Goal: Task Accomplishment & Management: Use online tool/utility

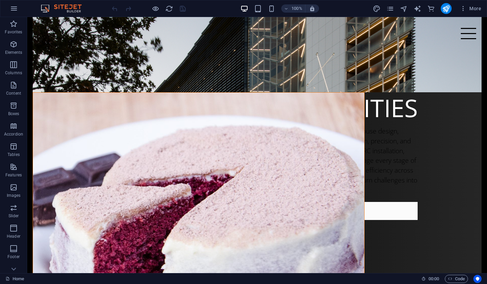
scroll to position [360, 0]
click at [64, 88] on button at bounding box center [61, 88] width 8 height 8
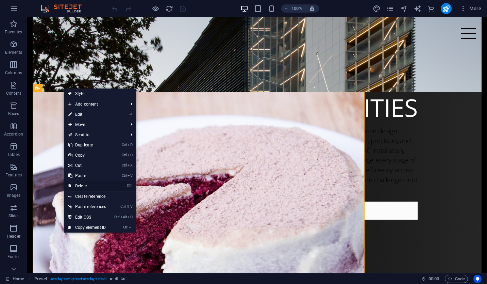
click at [104, 185] on link "⌦ Delete" at bounding box center [87, 186] width 46 height 10
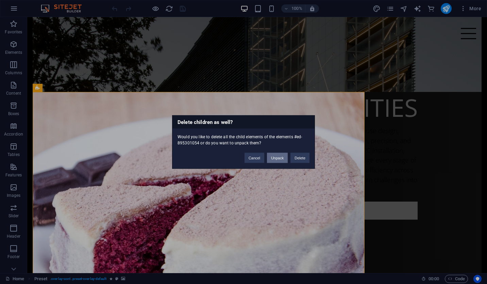
click at [280, 160] on button "Unpack" at bounding box center [277, 158] width 21 height 10
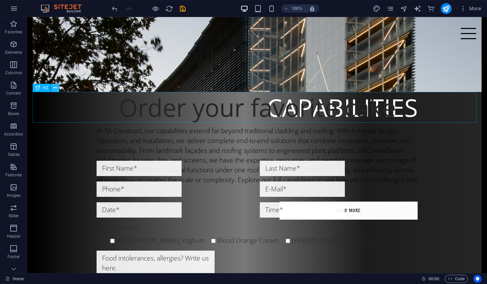
click at [55, 87] on icon at bounding box center [55, 87] width 4 height 7
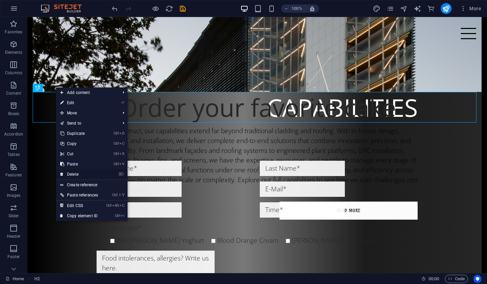
click at [81, 174] on link "⌦ Delete" at bounding box center [79, 174] width 46 height 10
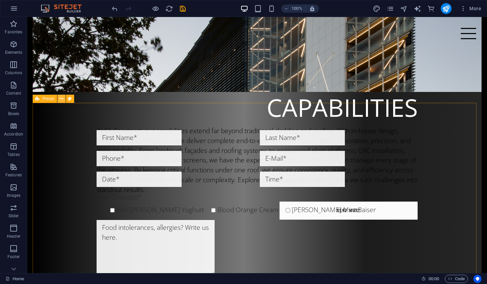
click at [61, 99] on icon at bounding box center [62, 98] width 4 height 7
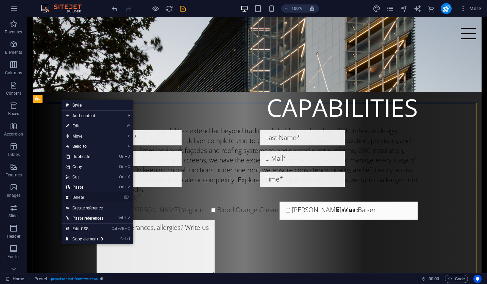
click at [80, 194] on link "⌦ Delete" at bounding box center [85, 197] width 46 height 10
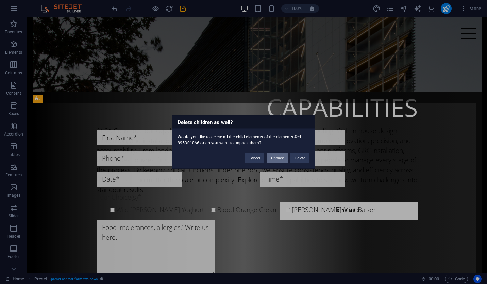
click at [282, 157] on button "Unpack" at bounding box center [277, 158] width 21 height 10
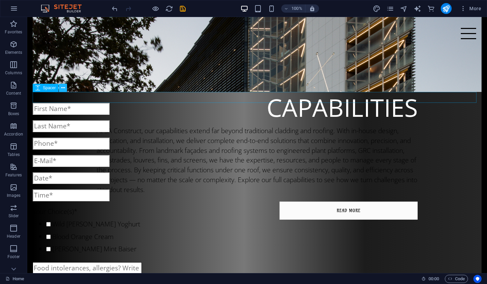
click at [66, 89] on button at bounding box center [63, 88] width 8 height 8
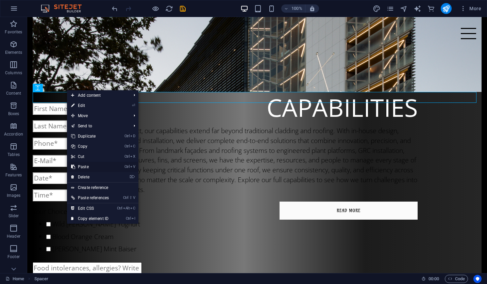
click at [91, 168] on link "Ctrl V Paste" at bounding box center [90, 167] width 46 height 10
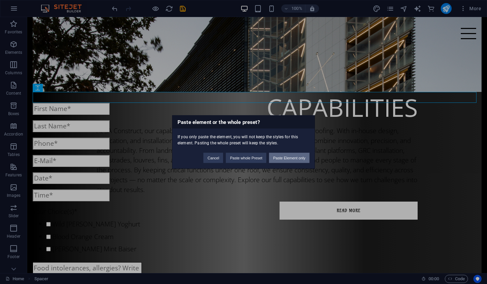
click at [275, 160] on button "Paste Element only" at bounding box center [289, 158] width 40 height 10
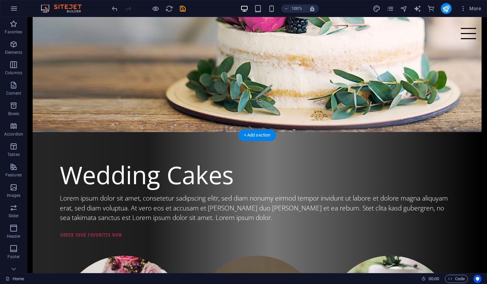
scroll to position [964, 0]
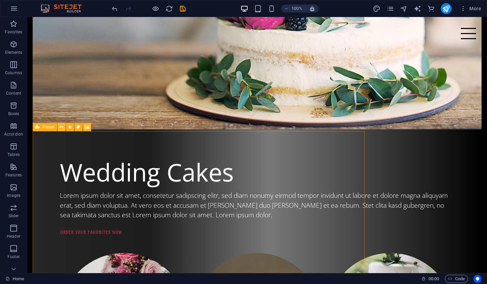
click at [63, 126] on icon at bounding box center [62, 126] width 4 height 7
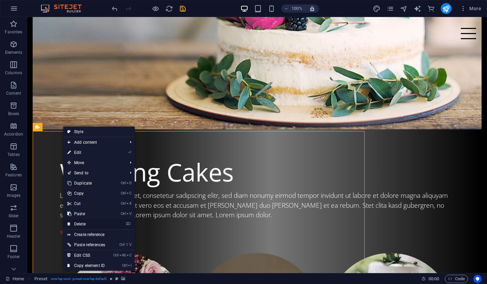
click at [109, 225] on link "⌦ Delete" at bounding box center [86, 224] width 46 height 10
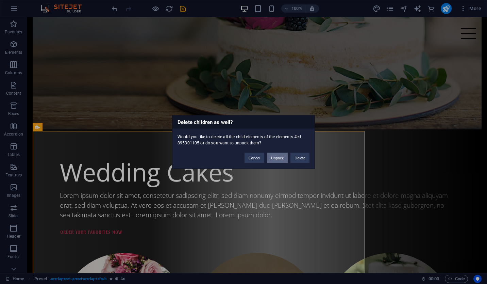
click at [271, 158] on button "Unpack" at bounding box center [277, 158] width 21 height 10
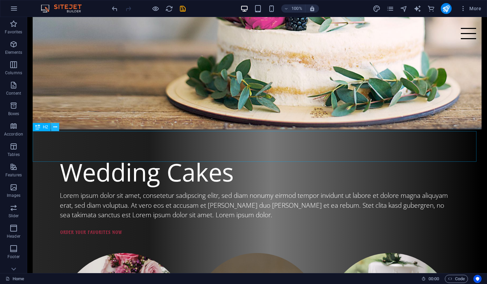
click at [54, 126] on icon at bounding box center [55, 126] width 4 height 7
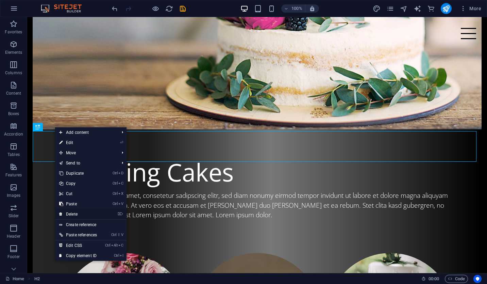
click at [98, 212] on link "⌦ Delete" at bounding box center [78, 214] width 46 height 10
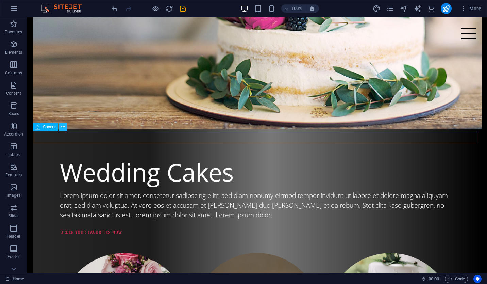
click at [65, 128] on icon at bounding box center [63, 126] width 4 height 7
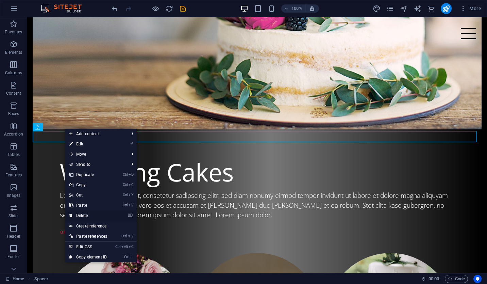
click at [90, 213] on link "⌦ Delete" at bounding box center [88, 215] width 46 height 10
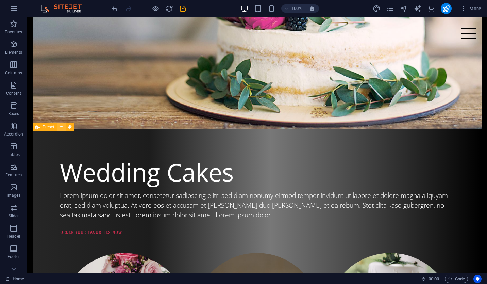
click at [64, 128] on button at bounding box center [61, 127] width 8 height 8
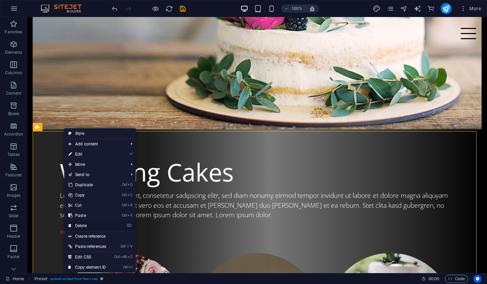
click at [107, 223] on link "⌦ Delete" at bounding box center [87, 225] width 46 height 10
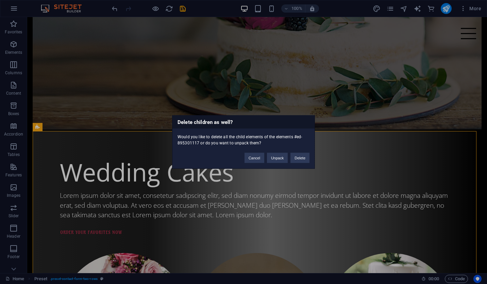
drag, startPoint x: 295, startPoint y: 156, endPoint x: 87, endPoint y: 151, distance: 207.5
click at [87, 151] on div "Delete children as well? Would you like to delete all the child elements of the…" at bounding box center [243, 142] width 487 height 284
click at [283, 155] on button "Unpack" at bounding box center [277, 158] width 21 height 10
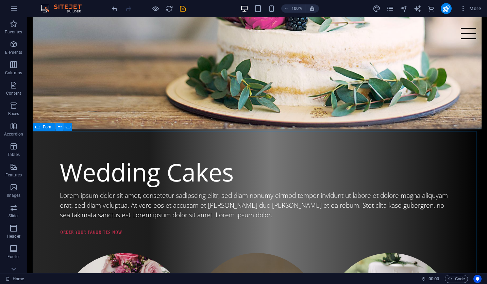
click at [59, 127] on icon at bounding box center [60, 126] width 4 height 7
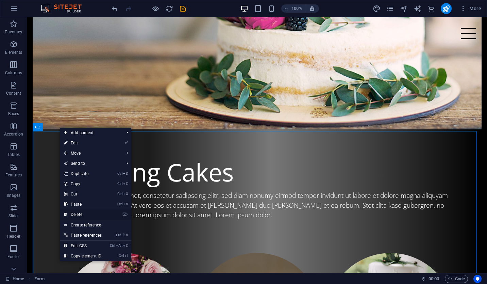
click at [96, 215] on link "⌦ Delete" at bounding box center [83, 214] width 46 height 10
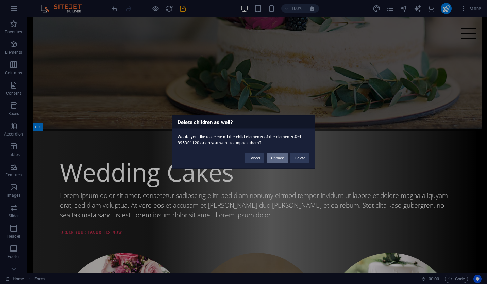
click at [277, 157] on button "Unpack" at bounding box center [277, 158] width 21 height 10
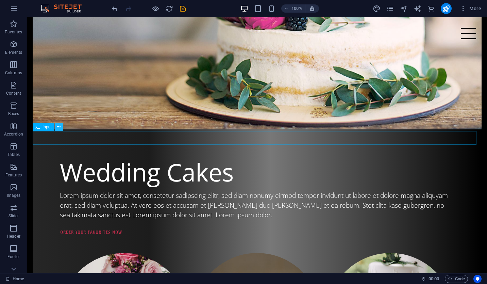
click at [58, 129] on icon at bounding box center [59, 126] width 4 height 7
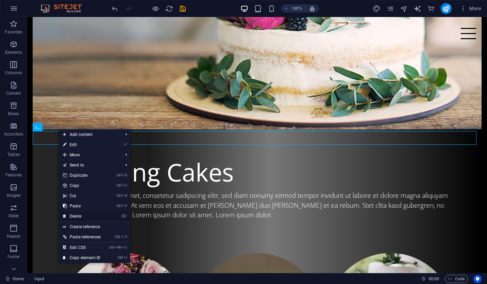
click at [102, 215] on link "⌦ Delete" at bounding box center [82, 216] width 46 height 10
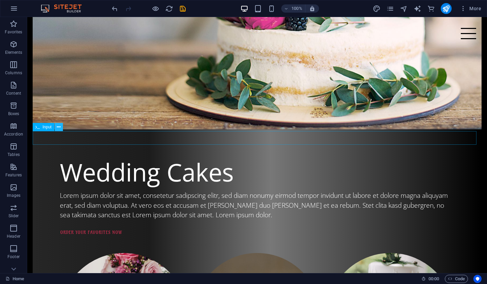
click at [58, 130] on icon at bounding box center [59, 126] width 4 height 7
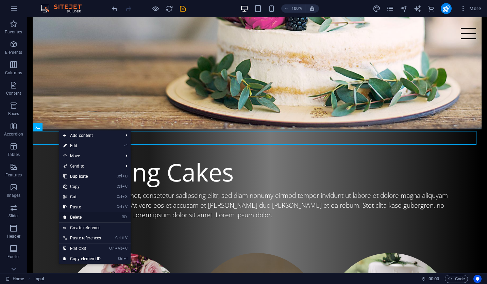
click at [83, 216] on link "⌦ Delete" at bounding box center [82, 217] width 46 height 10
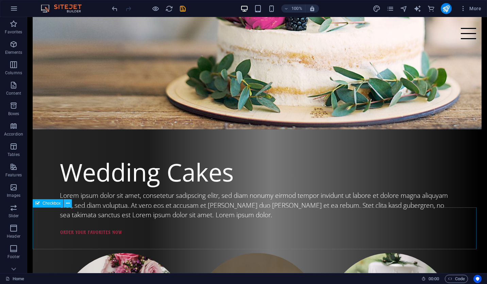
click at [70, 203] on button at bounding box center [68, 203] width 8 height 8
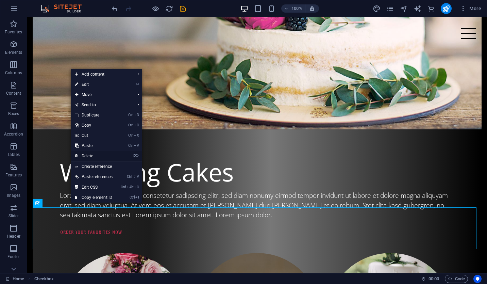
click at [98, 156] on link "⌦ Delete" at bounding box center [94, 156] width 46 height 10
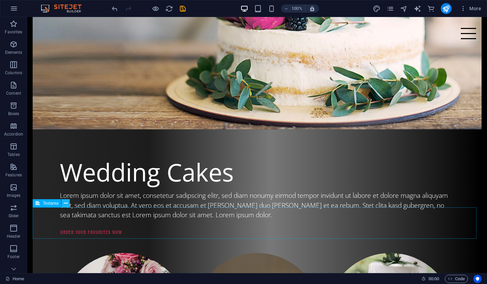
click at [64, 200] on icon at bounding box center [66, 203] width 4 height 7
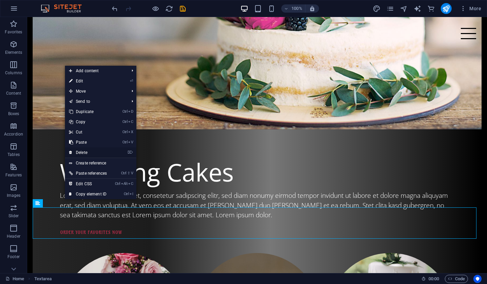
click at [99, 153] on link "⌦ Delete" at bounding box center [88, 152] width 46 height 10
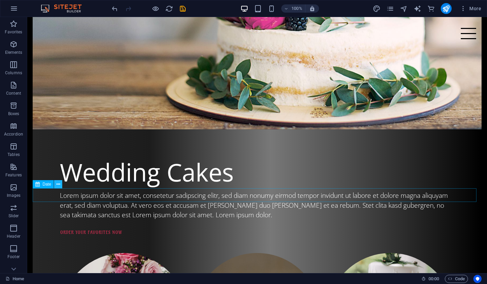
click at [60, 184] on icon at bounding box center [58, 184] width 4 height 7
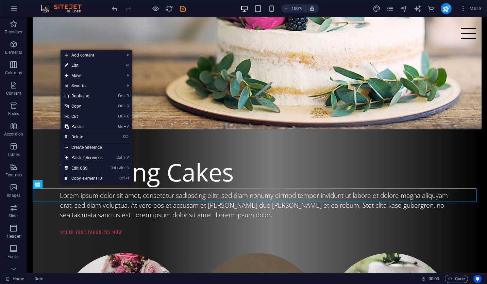
click at [91, 138] on link "⌦ Delete" at bounding box center [84, 137] width 46 height 10
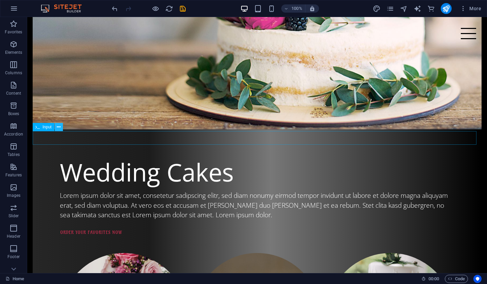
click at [59, 130] on icon at bounding box center [59, 126] width 4 height 7
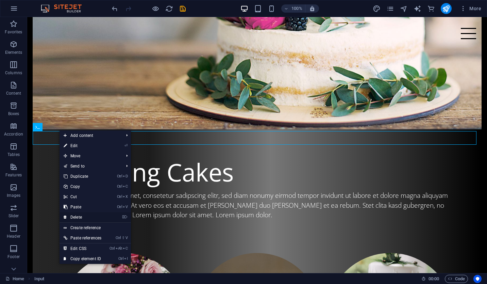
click at [83, 213] on link "⌦ Delete" at bounding box center [83, 217] width 46 height 10
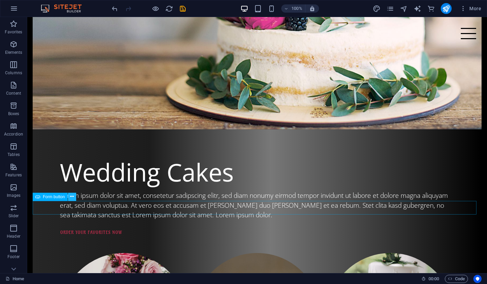
click at [72, 194] on icon at bounding box center [72, 196] width 4 height 7
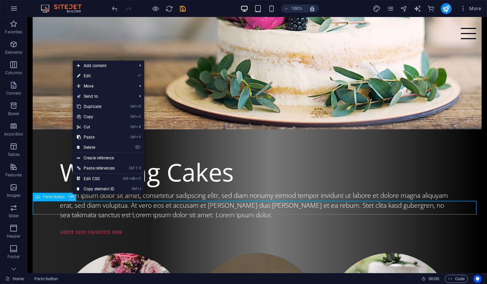
click at [71, 199] on icon at bounding box center [72, 196] width 4 height 7
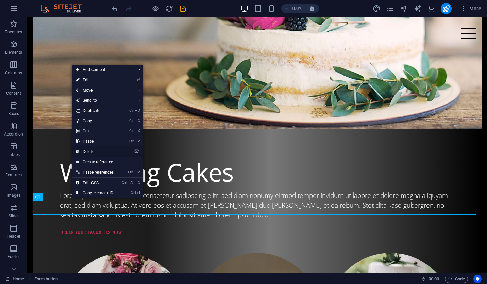
click at [98, 149] on link "⌦ Delete" at bounding box center [95, 151] width 46 height 10
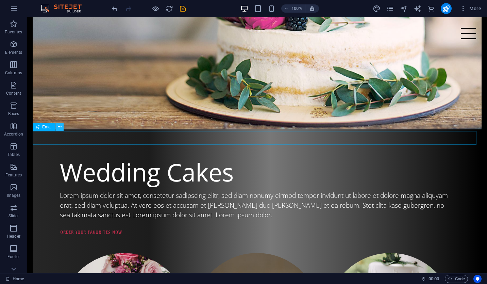
click at [61, 128] on icon at bounding box center [60, 126] width 4 height 7
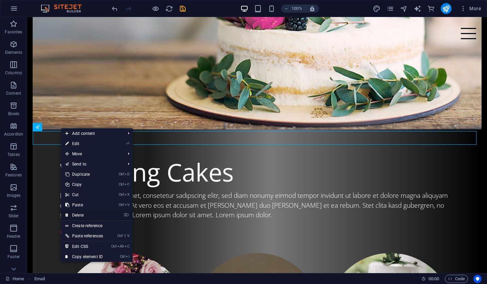
click at [78, 213] on link "⌦ Delete" at bounding box center [84, 215] width 46 height 10
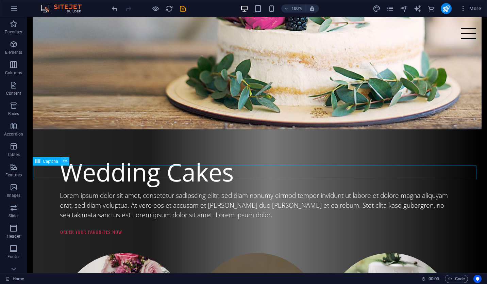
click at [65, 161] on icon at bounding box center [65, 160] width 4 height 7
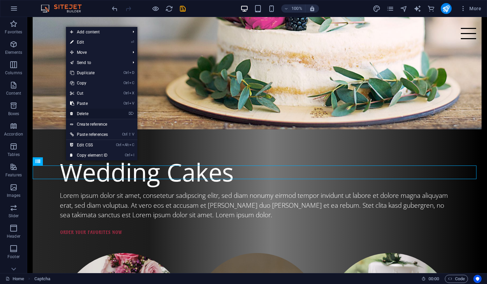
click at [114, 112] on li "⌦ Delete" at bounding box center [101, 113] width 71 height 11
click at [109, 117] on link "⌦ Delete" at bounding box center [89, 113] width 46 height 10
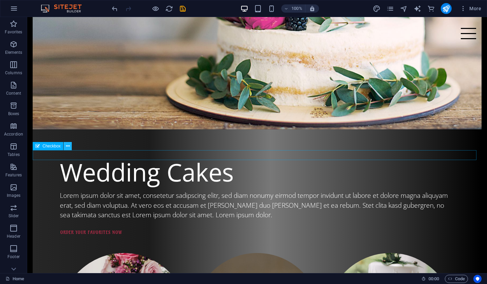
click at [66, 143] on icon at bounding box center [68, 145] width 4 height 7
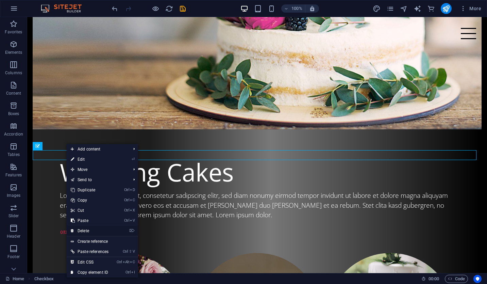
click at [89, 228] on link "⌦ Delete" at bounding box center [90, 230] width 46 height 10
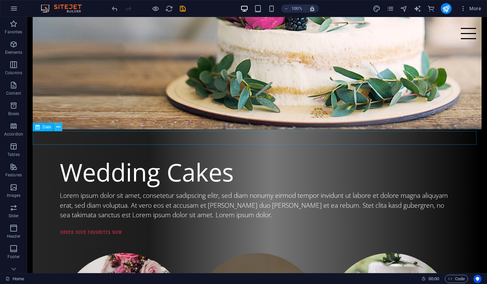
click at [61, 127] on button at bounding box center [58, 127] width 8 height 8
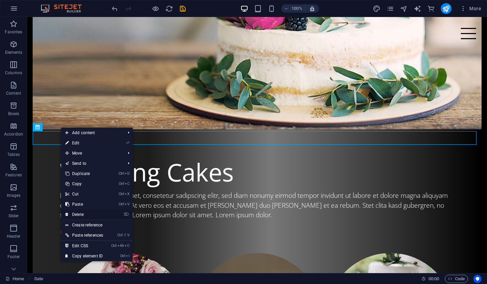
click at [82, 209] on link "⌦ Delete" at bounding box center [84, 214] width 46 height 10
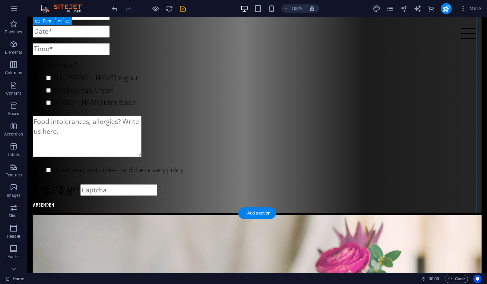
scroll to position [604, 0]
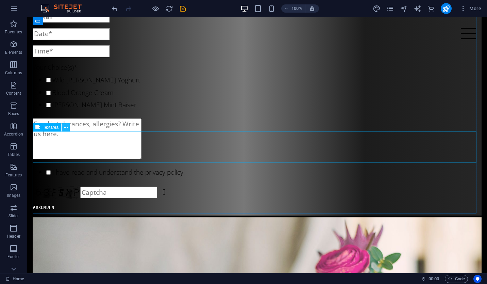
click at [68, 130] on button at bounding box center [66, 127] width 8 height 8
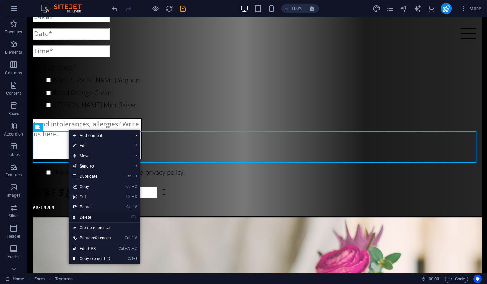
click at [92, 216] on link "⌦ Delete" at bounding box center [92, 217] width 46 height 10
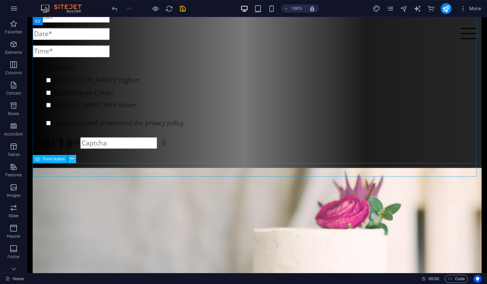
click at [73, 159] on icon at bounding box center [72, 158] width 4 height 7
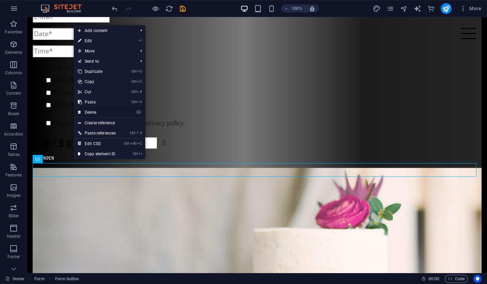
click at [109, 112] on link "⌦ Delete" at bounding box center [97, 112] width 46 height 10
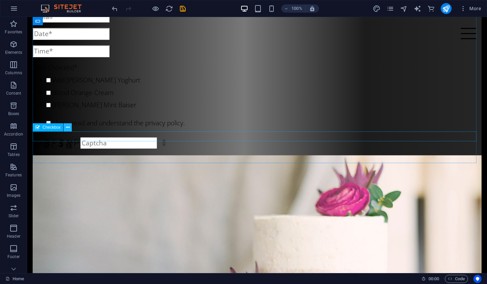
click at [69, 128] on icon at bounding box center [68, 127] width 4 height 7
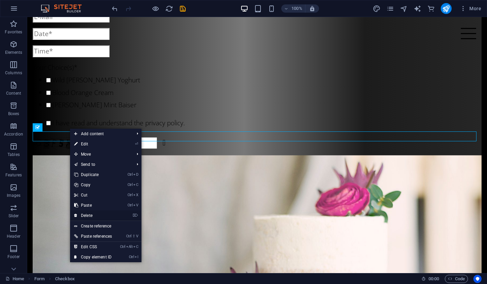
click at [95, 215] on link "⌦ Delete" at bounding box center [93, 215] width 46 height 10
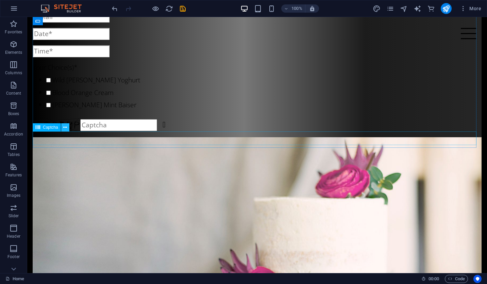
click at [66, 128] on icon at bounding box center [65, 127] width 4 height 7
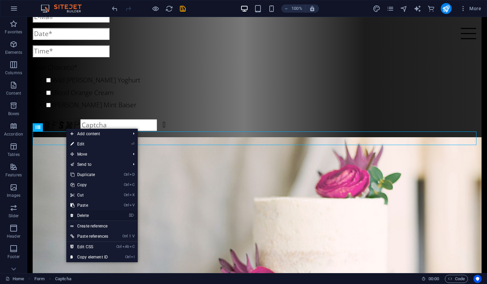
click at [84, 215] on link "⌦ Delete" at bounding box center [89, 215] width 46 height 10
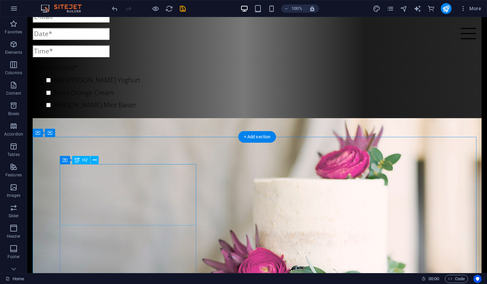
drag, startPoint x: 112, startPoint y: 232, endPoint x: 110, endPoint y: 222, distance: 9.7
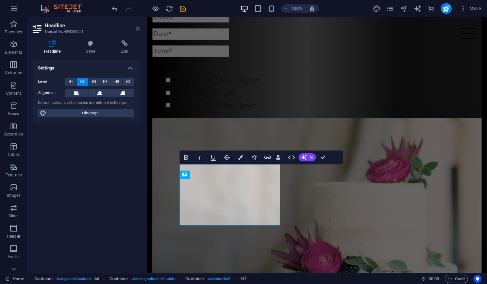
drag, startPoint x: 141, startPoint y: 31, endPoint x: 136, endPoint y: 29, distance: 5.2
click at [136, 29] on aside "Headline Element #ed-895300943 Headline Style Link Settings Level H1 H2 H3 H4 H…" at bounding box center [87, 145] width 120 height 256
click at [136, 29] on icon at bounding box center [138, 28] width 4 height 5
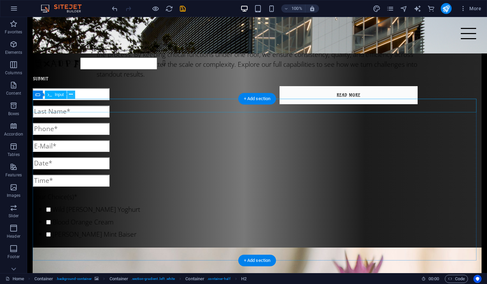
scroll to position [475, 0]
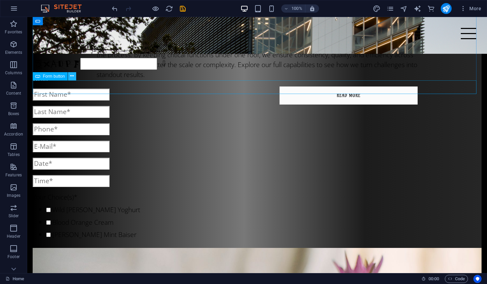
click at [73, 77] on icon at bounding box center [72, 75] width 4 height 7
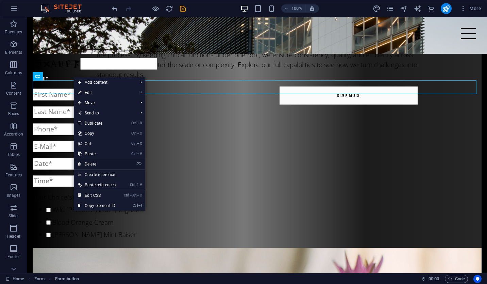
click at [99, 161] on link "⌦ Delete" at bounding box center [97, 164] width 46 height 10
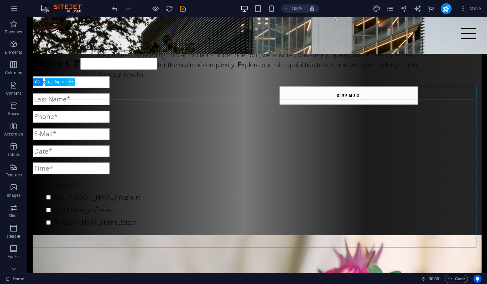
click at [70, 82] on icon at bounding box center [71, 81] width 4 height 7
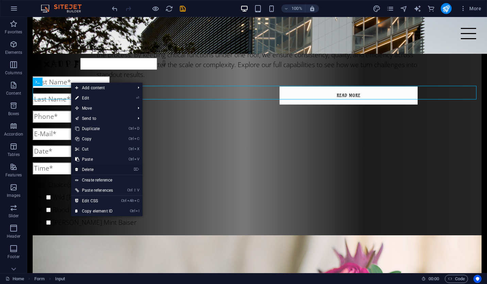
click at [86, 166] on link "⌦ Delete" at bounding box center [94, 169] width 46 height 10
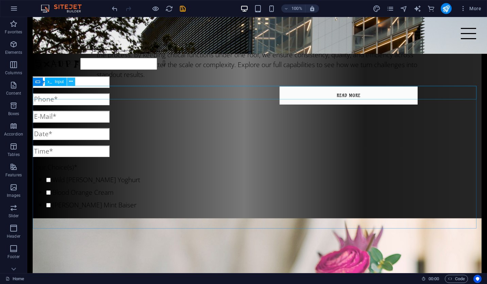
click at [72, 83] on icon at bounding box center [71, 81] width 4 height 7
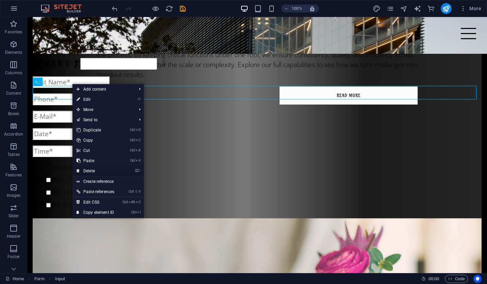
click at [91, 169] on link "⌦ Delete" at bounding box center [95, 171] width 46 height 10
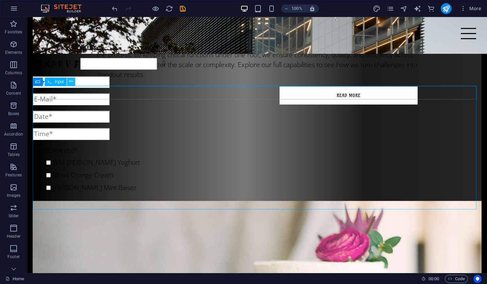
click at [73, 82] on button at bounding box center [71, 82] width 8 height 8
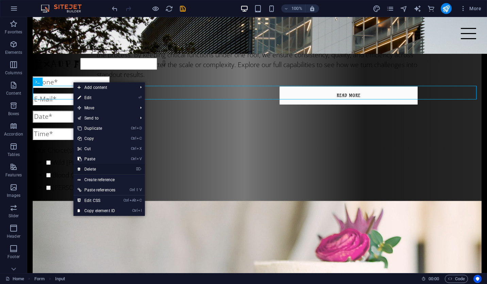
click at [98, 166] on link "⌦ Delete" at bounding box center [96, 169] width 46 height 10
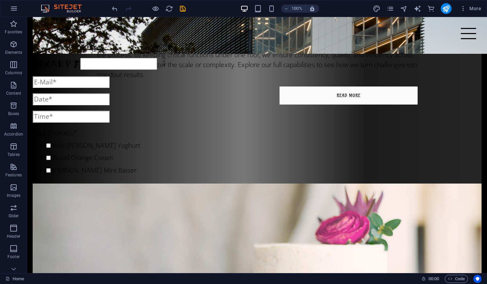
click at [186, 13] on div at bounding box center [149, 8] width 76 height 11
click at [184, 8] on icon "save" at bounding box center [183, 9] width 8 height 8
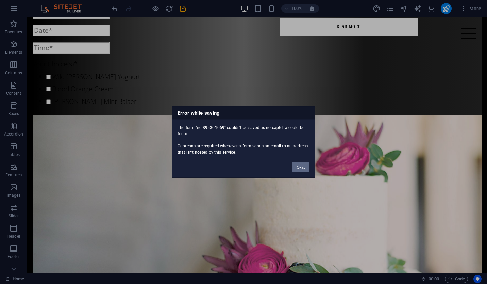
click at [309, 166] on button "Okay" at bounding box center [300, 167] width 17 height 10
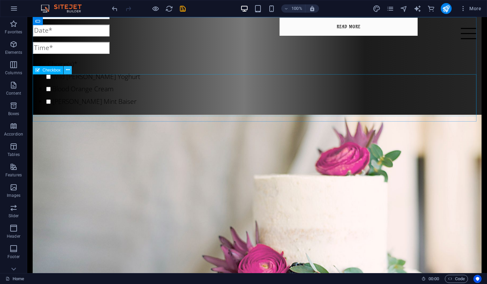
click at [68, 69] on icon at bounding box center [68, 69] width 4 height 7
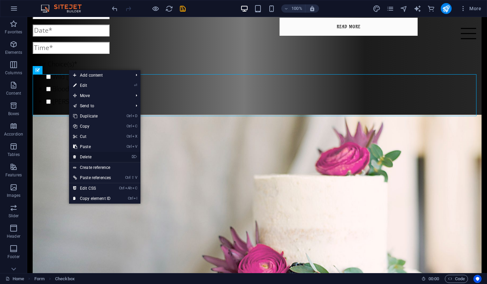
click at [91, 156] on link "⌦ Delete" at bounding box center [92, 157] width 46 height 10
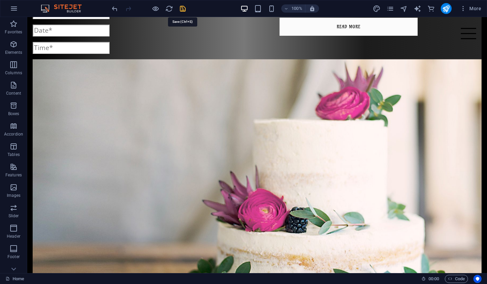
click at [181, 9] on icon "save" at bounding box center [183, 9] width 8 height 8
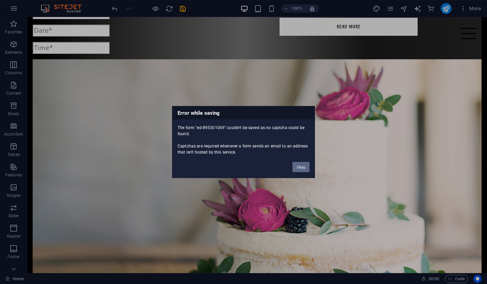
click at [300, 171] on button "Okay" at bounding box center [300, 167] width 17 height 10
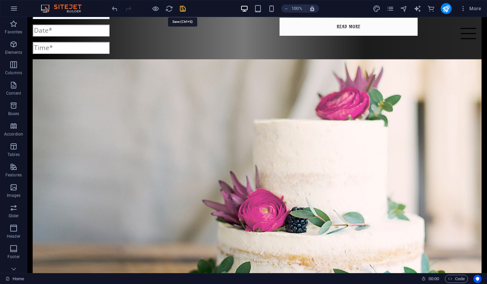
click at [183, 5] on icon "save" at bounding box center [183, 9] width 8 height 8
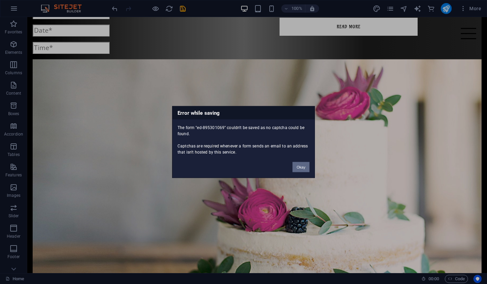
click at [306, 170] on button "Okay" at bounding box center [300, 167] width 17 height 10
